Goal: Task Accomplishment & Management: Complete application form

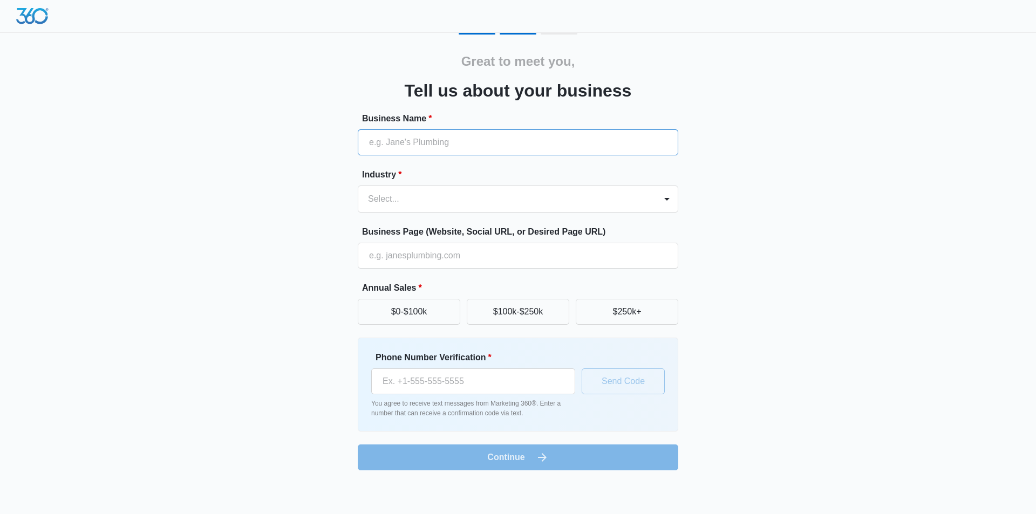
click at [467, 142] on input "Business Name *" at bounding box center [518, 142] width 320 height 26
type input "Punjab Truck and Trailer Repair"
type input "[PHONE_NUMBER]"
click at [435, 188] on div "Select..." at bounding box center [507, 199] width 298 height 26
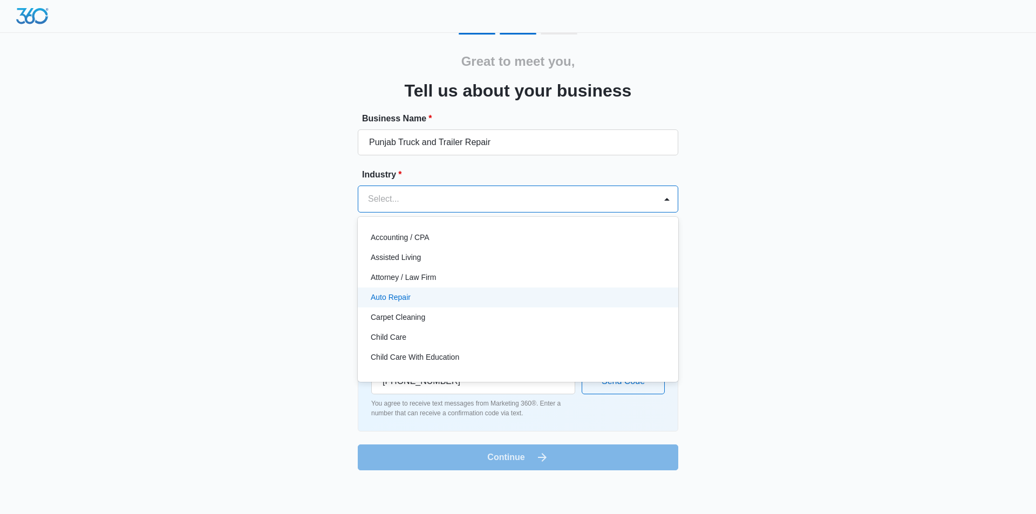
click at [476, 303] on div "Auto Repair" at bounding box center [518, 298] width 320 height 20
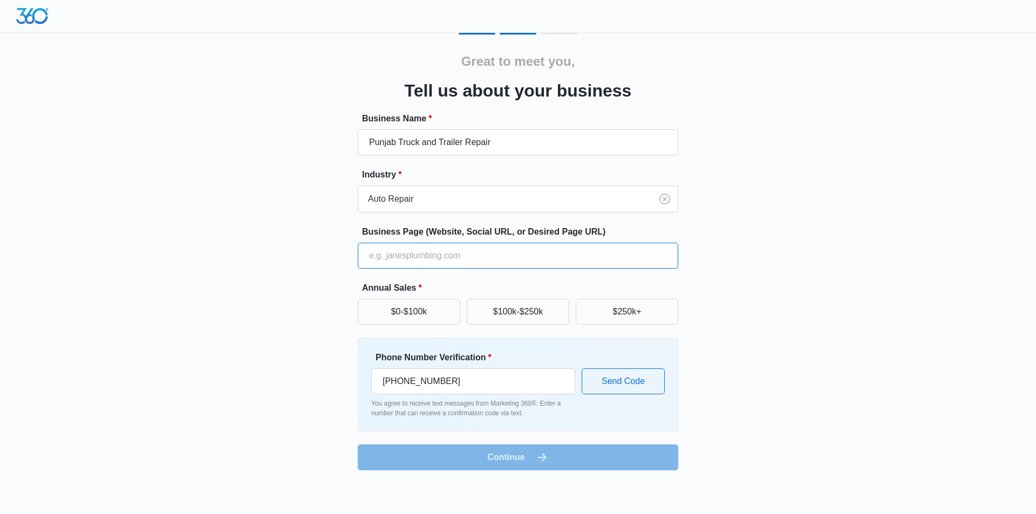
click at [434, 254] on input "Business Page (Website, Social URL, or Desired Page URL)" at bounding box center [518, 256] width 320 height 26
type input "[URL][DOMAIN_NAME]"
click at [501, 317] on button "$100k-$250k" at bounding box center [518, 312] width 102 height 26
click at [378, 382] on input "[PHONE_NUMBER]" at bounding box center [473, 381] width 204 height 26
click at [412, 382] on input "[PHONE_NUMBER]" at bounding box center [473, 381] width 204 height 26
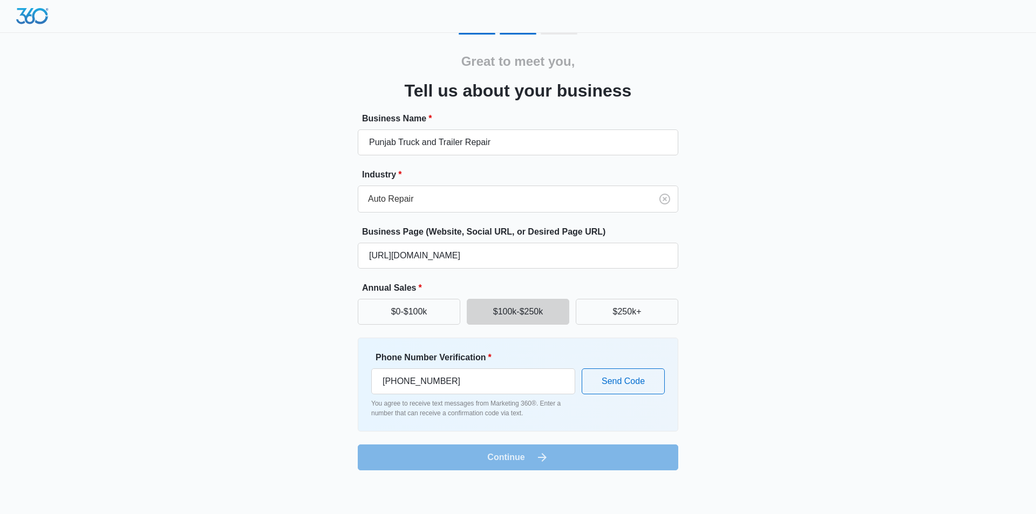
click at [538, 455] on form "Business Name * Punjab Truck and Trailer Repair Industry * Auto Repair Business…" at bounding box center [518, 291] width 320 height 358
click at [503, 468] on form "Business Name * Punjab Truck and Trailer Repair Industry * Auto Repair Business…" at bounding box center [518, 291] width 320 height 358
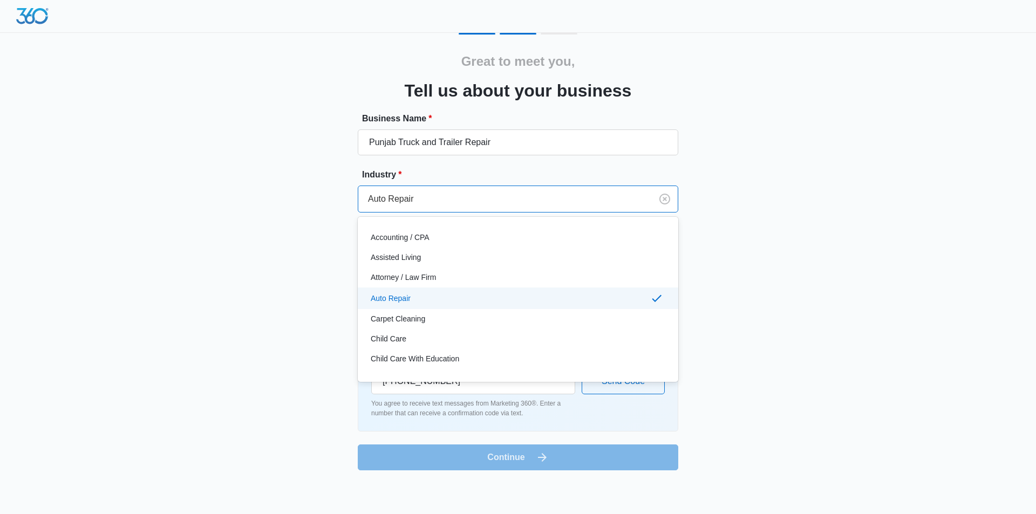
click at [501, 204] on div at bounding box center [503, 199] width 270 height 15
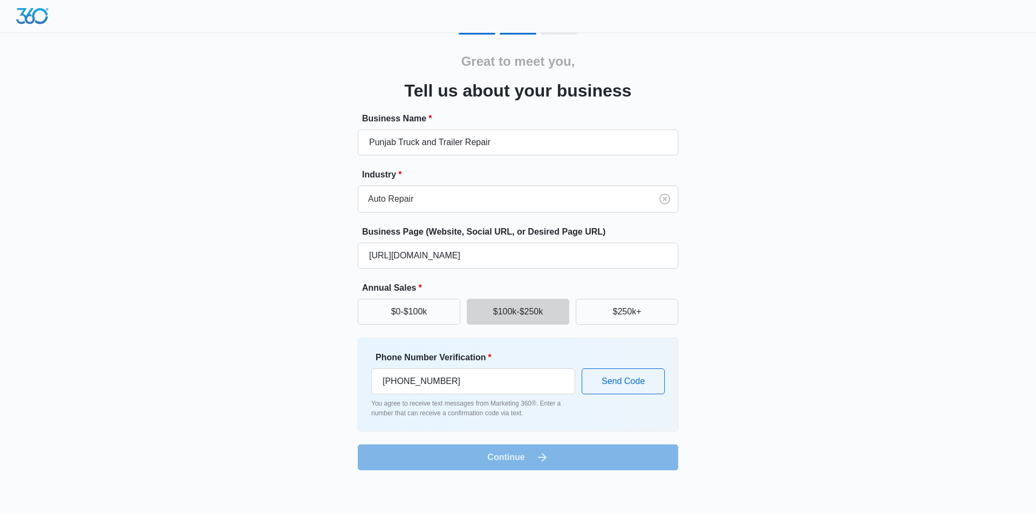
click at [456, 462] on form "Business Name * Punjab Truck and Trailer Repair Industry * Auto Repair Business…" at bounding box center [518, 291] width 320 height 358
click at [456, 378] on input "[PHONE_NUMBER]" at bounding box center [473, 381] width 204 height 26
paste input "[PHONE_NUMBER]"
type input "[PHONE_NUMBER]"
click at [650, 384] on button "Send Code" at bounding box center [623, 381] width 83 height 26
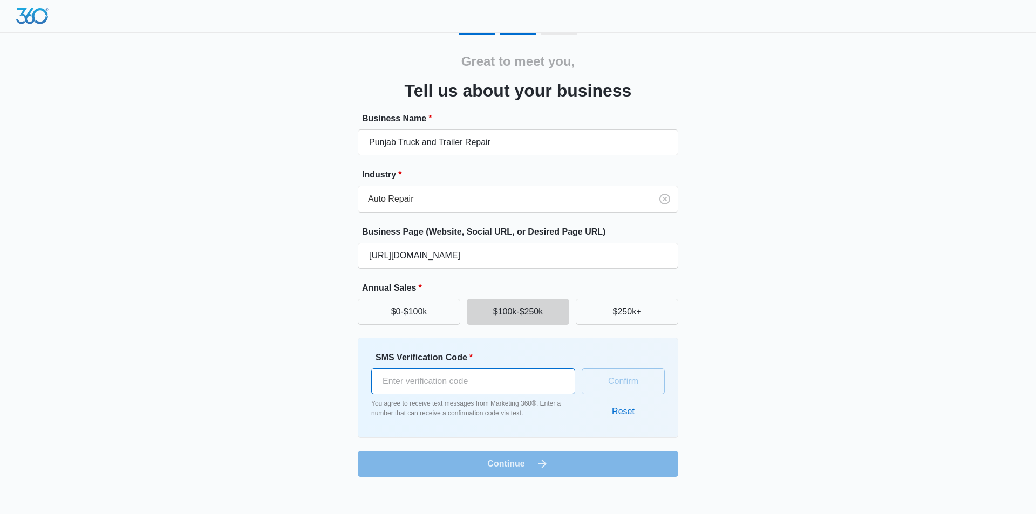
paste input "481116"
type input "481116"
click at [527, 467] on form "Business Name * Punjab Truck and Trailer Repair Industry * Auto Repair Business…" at bounding box center [518, 294] width 320 height 365
click at [645, 385] on button "Confirm" at bounding box center [623, 381] width 83 height 26
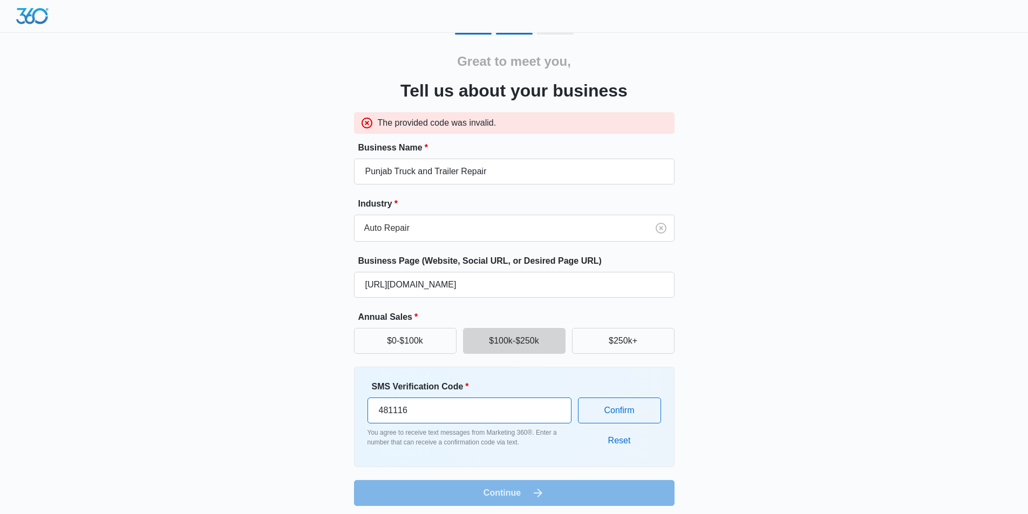
drag, startPoint x: 438, startPoint y: 406, endPoint x: 361, endPoint y: 406, distance: 77.1
click at [361, 406] on div "SMS Verification Code * 481116 You agree to receive text messages from Marketin…" at bounding box center [514, 417] width 320 height 100
click at [636, 418] on button "Confirm" at bounding box center [619, 411] width 83 height 26
click at [618, 447] on button "Reset" at bounding box center [619, 441] width 44 height 26
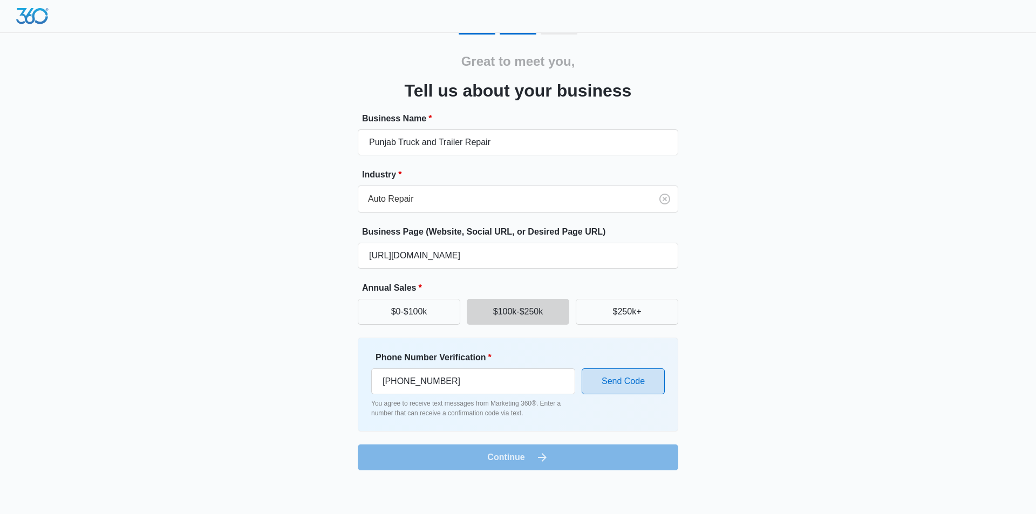
click at [643, 378] on button "Send Code" at bounding box center [623, 381] width 83 height 26
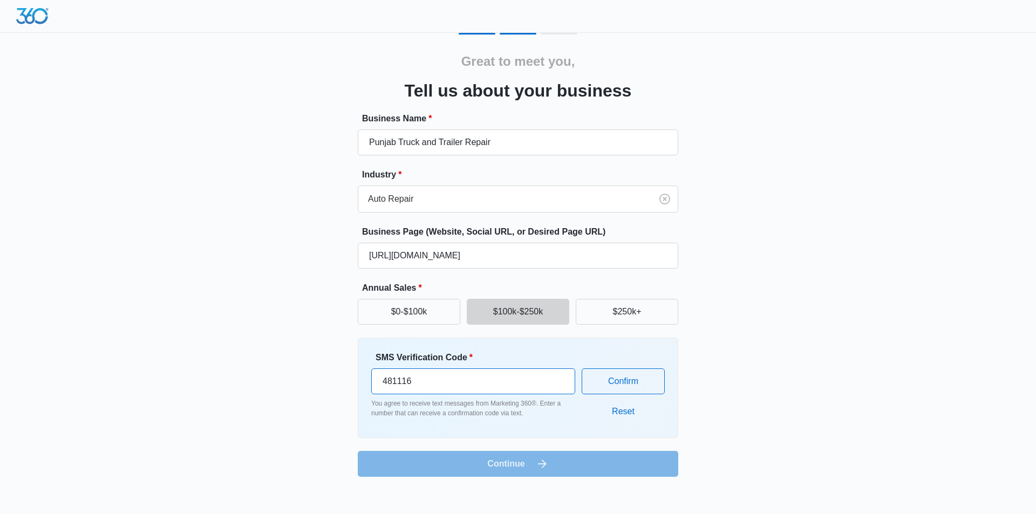
drag, startPoint x: 475, startPoint y: 386, endPoint x: 270, endPoint y: 385, distance: 204.5
click at [270, 385] on div "Great to meet you, Tell us about your business Business Name * Punjab Truck and…" at bounding box center [517, 255] width 647 height 444
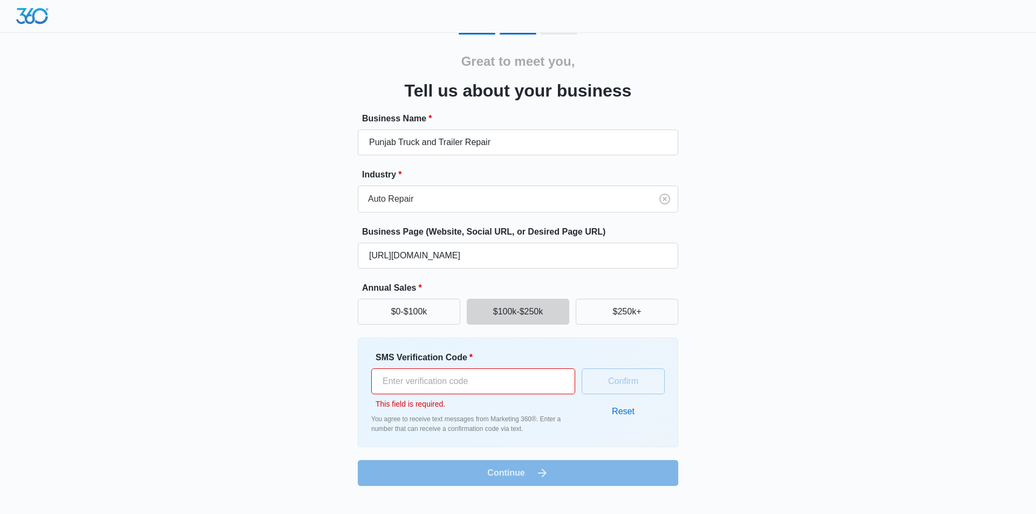
paste input "5623"
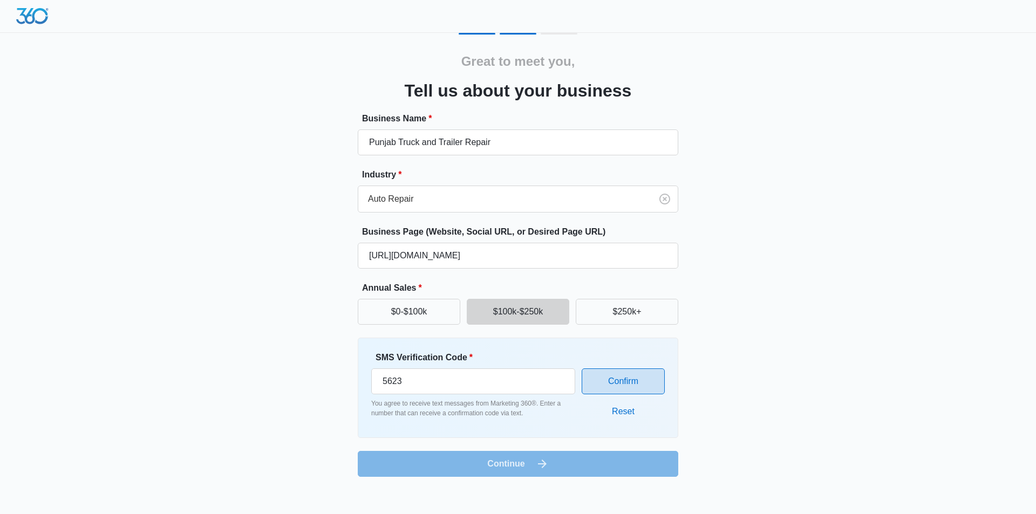
click at [637, 380] on button "Confirm" at bounding box center [623, 381] width 83 height 26
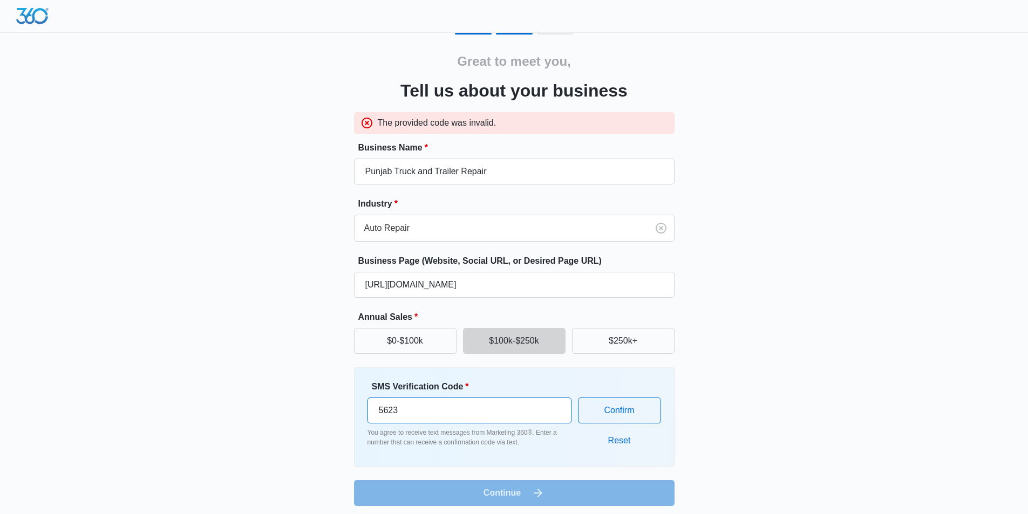
click at [477, 416] on input "5623" at bounding box center [469, 411] width 204 height 26
paste input "191552"
click at [607, 410] on button "Confirm" at bounding box center [619, 411] width 83 height 26
click at [504, 404] on input "191552" at bounding box center [469, 411] width 204 height 26
paste input "940981"
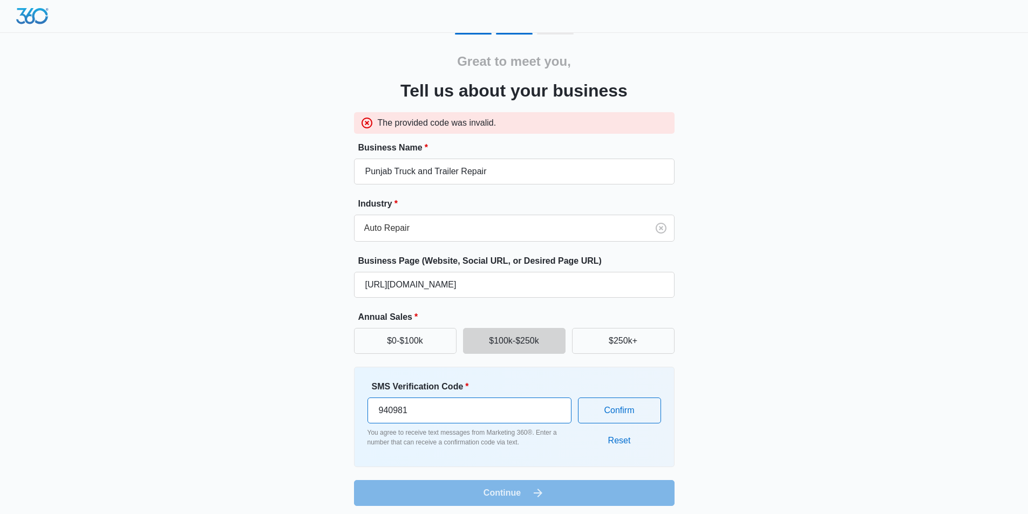
type input "940981"
click at [633, 423] on div "Confirm Reset" at bounding box center [619, 416] width 83 height 73
click at [632, 415] on button "Confirm" at bounding box center [619, 411] width 83 height 26
